Goal: Information Seeking & Learning: Learn about a topic

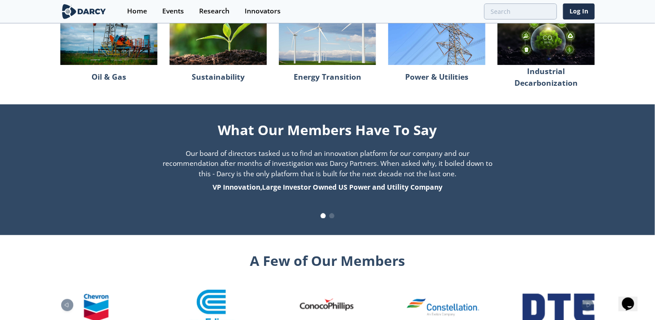
scroll to position [705, 0]
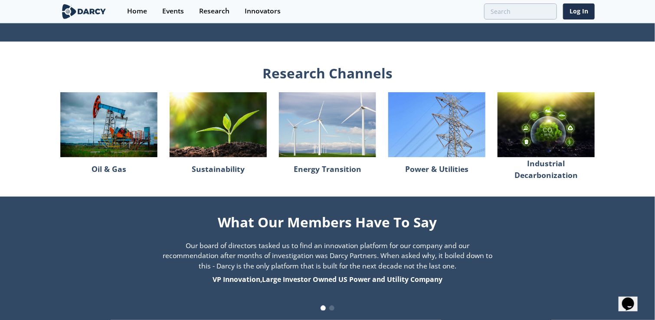
click at [115, 138] on img at bounding box center [108, 124] width 97 height 65
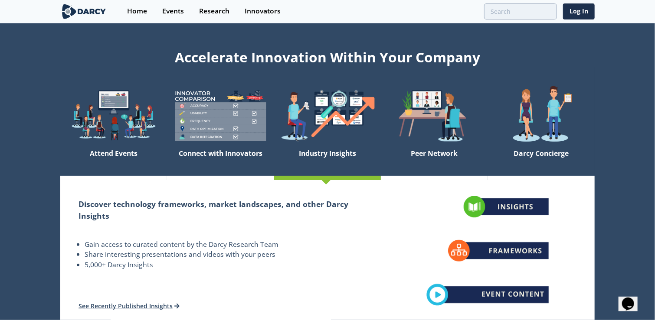
scroll to position [0, 0]
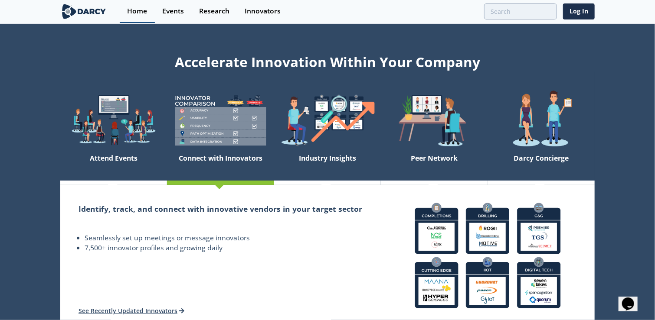
click at [132, 8] on div "Home" at bounding box center [137, 11] width 20 height 7
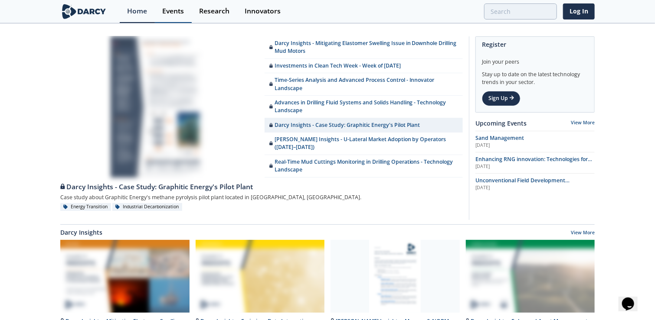
click at [173, 11] on div "Events" at bounding box center [173, 11] width 22 height 7
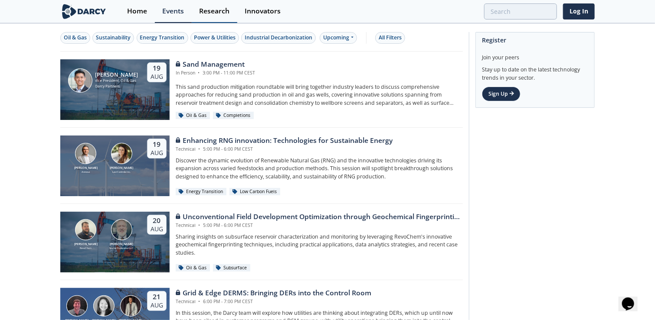
click at [212, 10] on div "Research" at bounding box center [214, 11] width 30 height 7
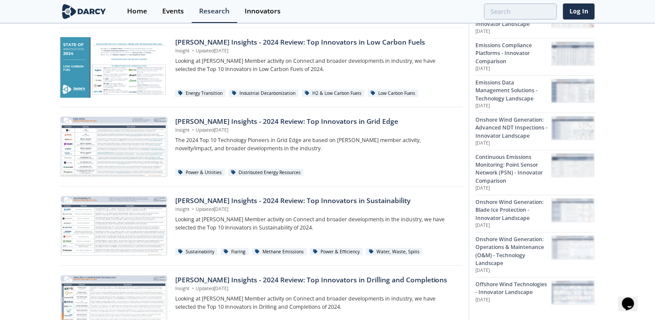
scroll to position [390, 0]
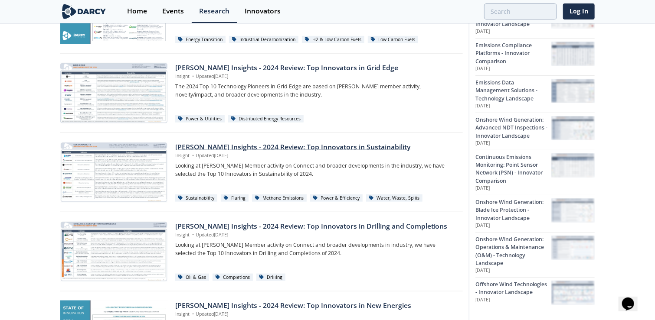
click at [310, 145] on div "[PERSON_NAME] Insights - 2024 Review: Top Innovators in Sustainability" at bounding box center [315, 147] width 281 height 10
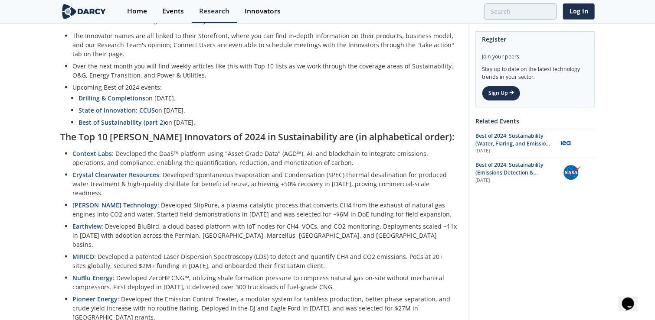
scroll to position [477, 0]
